Goal: Task Accomplishment & Management: Manage account settings

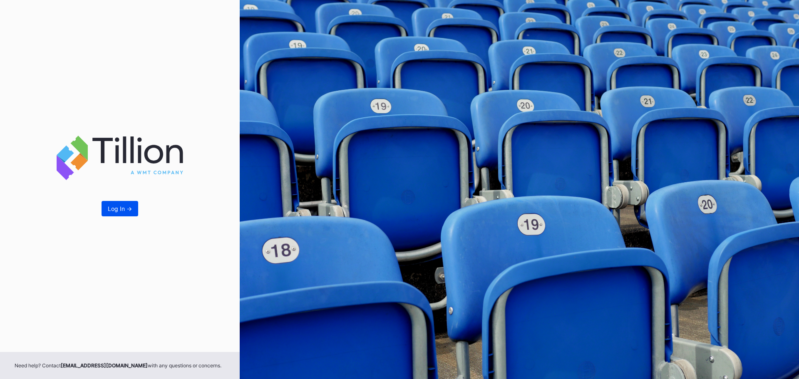
click at [121, 210] on div "Log In ->" at bounding box center [120, 208] width 24 height 7
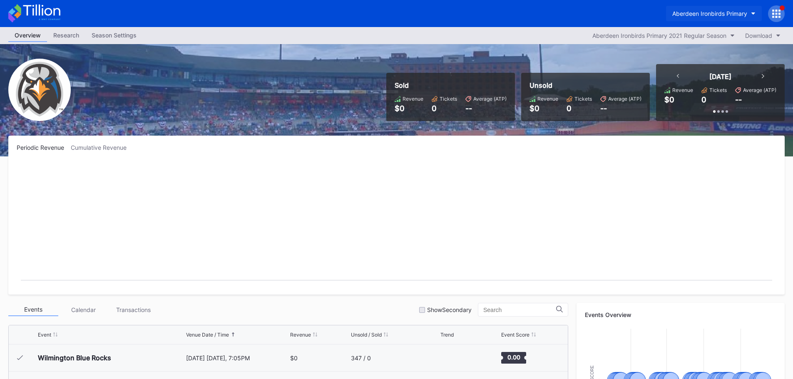
click at [745, 15] on div "Aberdeen Ironbirds Primary" at bounding box center [709, 13] width 75 height 7
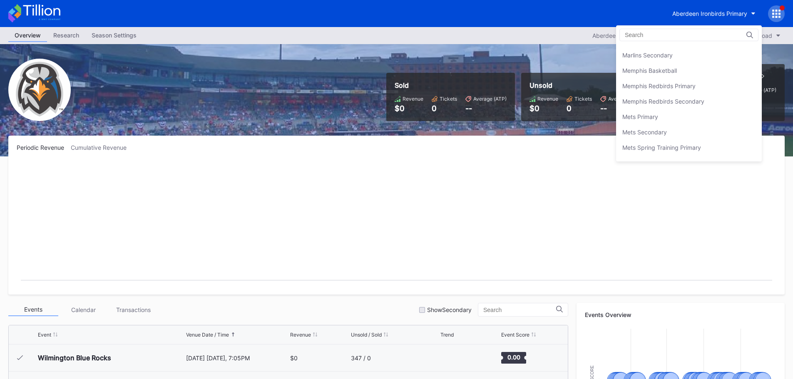
scroll to position [1249, 0]
click at [712, 114] on div "Mets Secondary" at bounding box center [689, 112] width 146 height 15
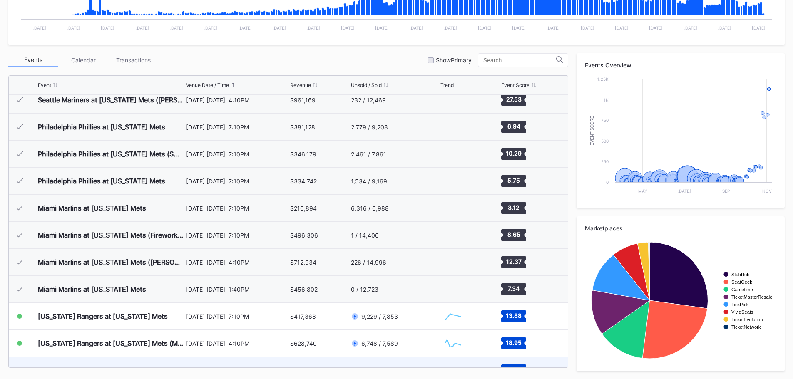
scroll to position [1879, 0]
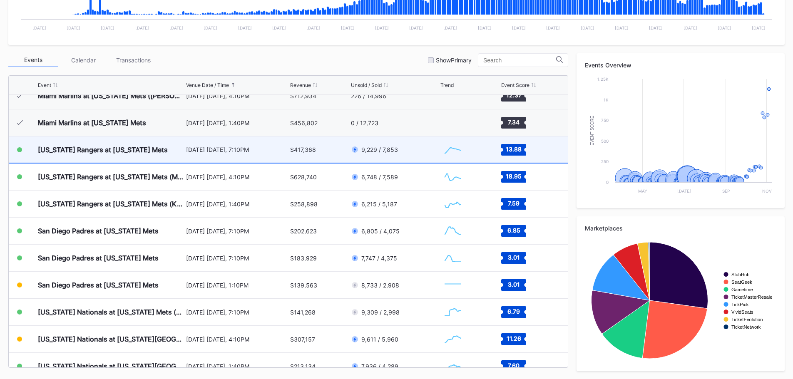
click at [156, 148] on div "[US_STATE] Rangers at [US_STATE] Mets" at bounding box center [111, 150] width 146 height 26
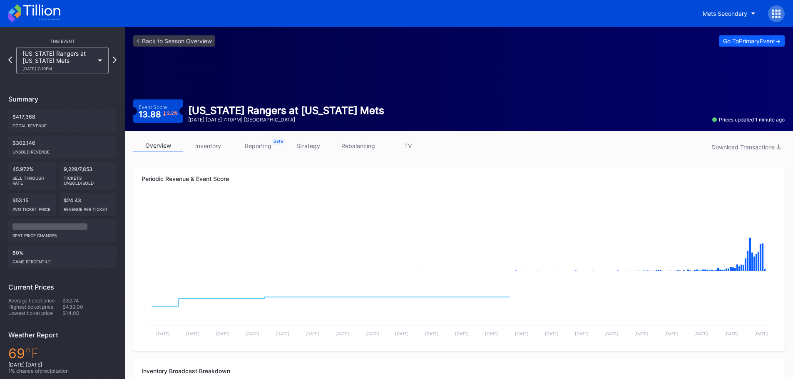
click at [204, 146] on link "inventory" at bounding box center [208, 145] width 50 height 13
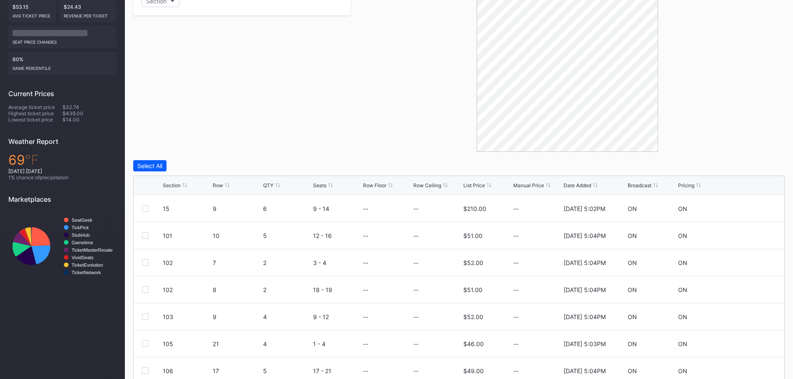
scroll to position [208, 0]
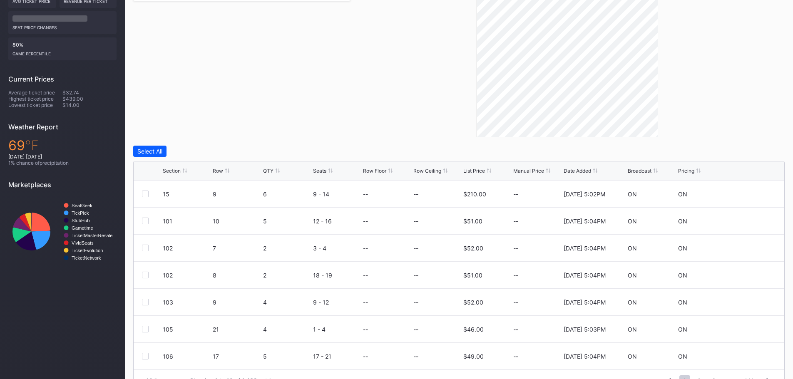
click at [683, 168] on div "Pricing" at bounding box center [686, 171] width 16 height 6
click at [691, 172] on div "Pricing" at bounding box center [686, 171] width 16 height 6
click at [691, 170] on div "Pricing" at bounding box center [686, 171] width 16 height 6
